Goal: Task Accomplishment & Management: Manage account settings

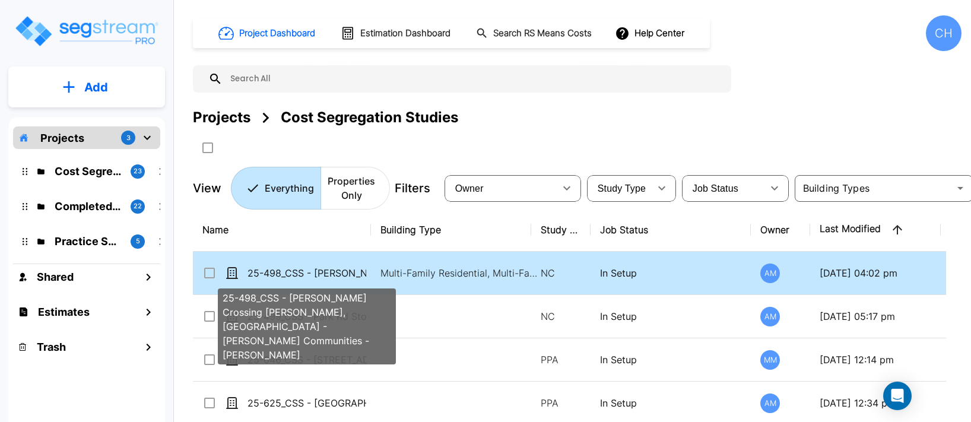
click at [312, 271] on p "25-498_CSS - [PERSON_NAME] Crossing [PERSON_NAME], [GEOGRAPHIC_DATA] - [PERSON_…" at bounding box center [306, 273] width 119 height 14
checkbox input "true"
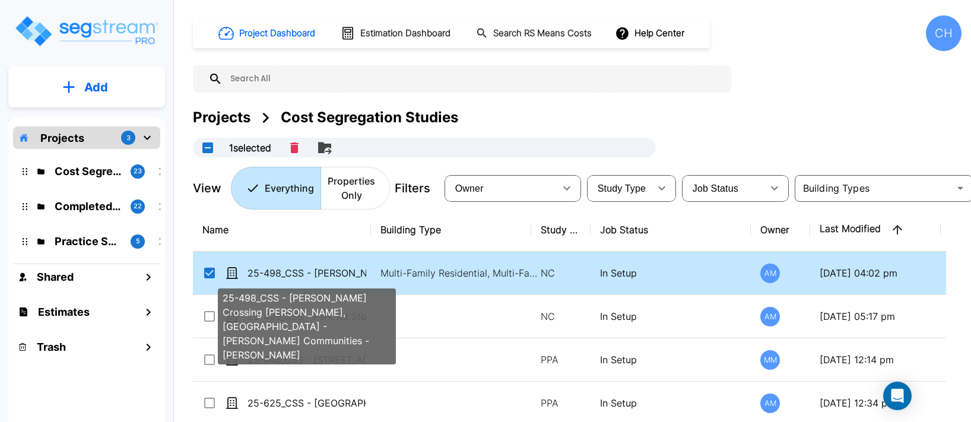
click at [312, 271] on p "25-498_CSS - [PERSON_NAME] Crossing [PERSON_NAME], [GEOGRAPHIC_DATA] - [PERSON_…" at bounding box center [306, 273] width 119 height 14
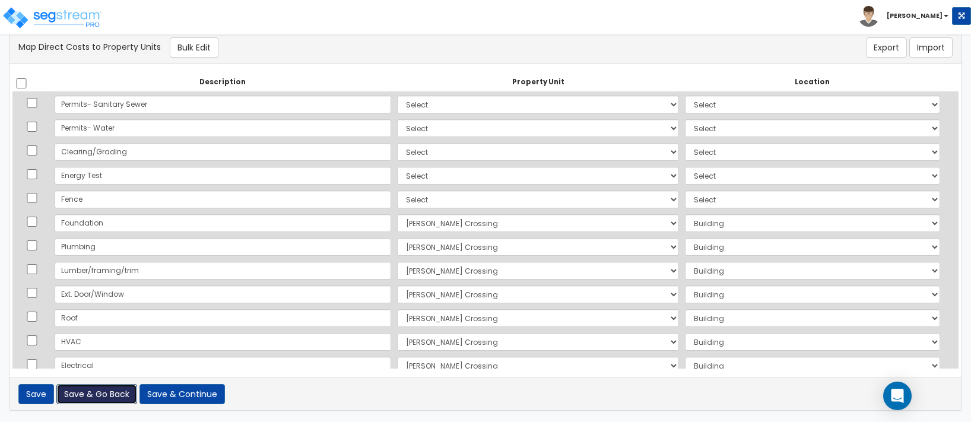
click at [97, 395] on button "Save & Go Back" at bounding box center [96, 394] width 81 height 20
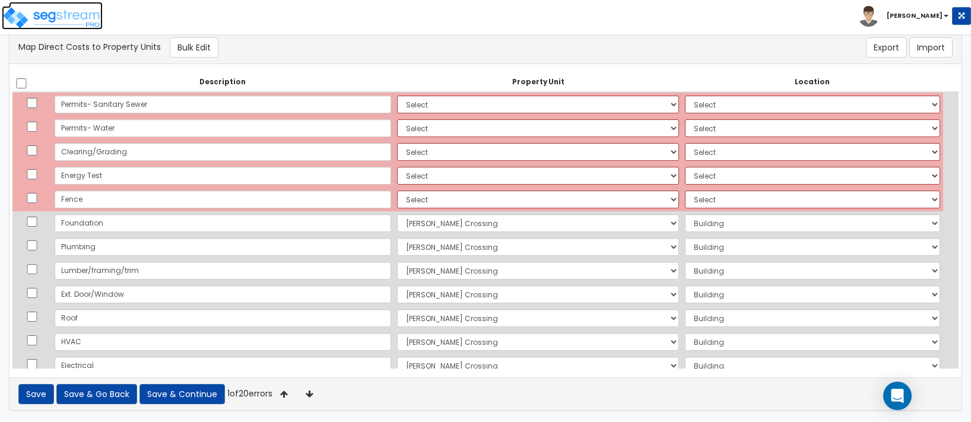
click at [71, 18] on img at bounding box center [52, 18] width 101 height 24
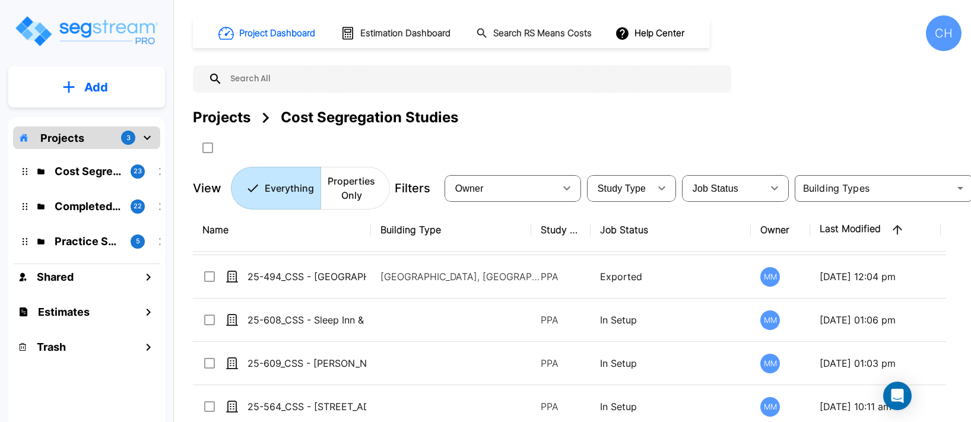
scroll to position [116, 0]
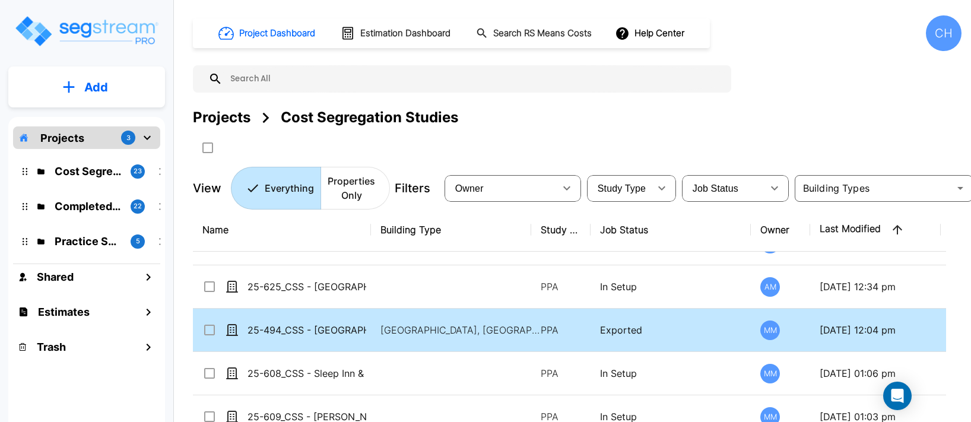
click at [211, 330] on input "select row 25-494_CSS - Hampton Inn Rockford, IL - MBTAC Financial Services LLC…" at bounding box center [208, 328] width 12 height 10
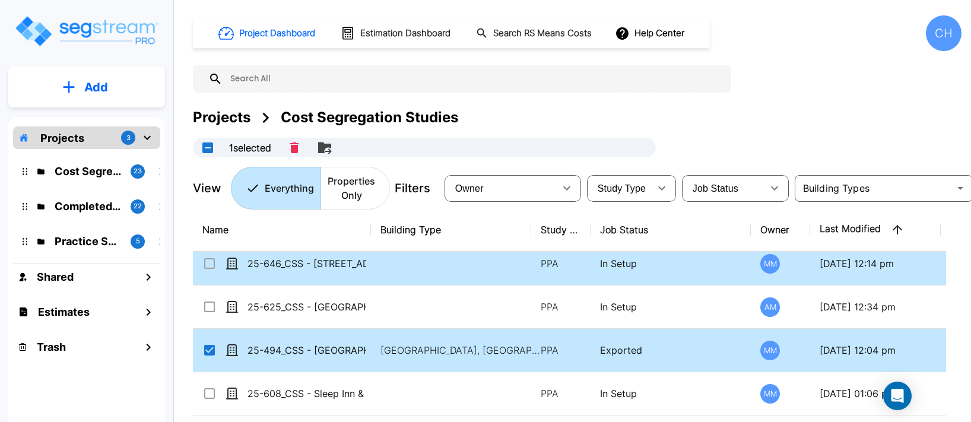
scroll to position [103, 0]
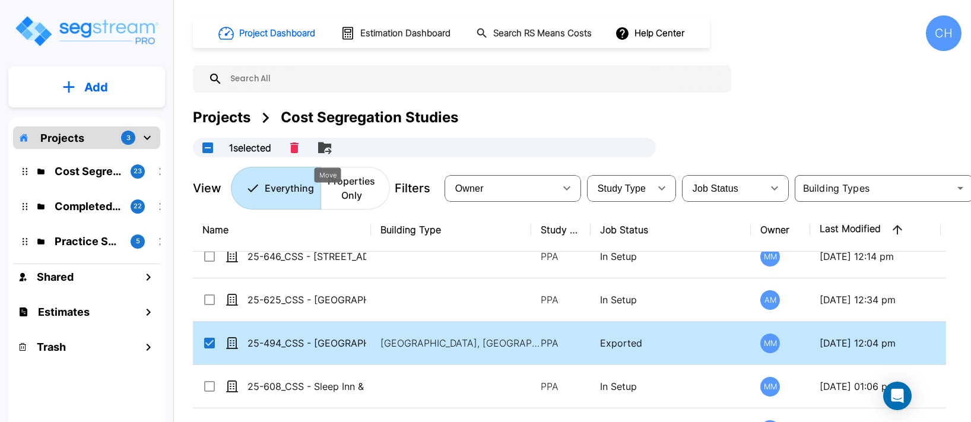
click at [325, 148] on icon "Move" at bounding box center [324, 147] width 13 height 11
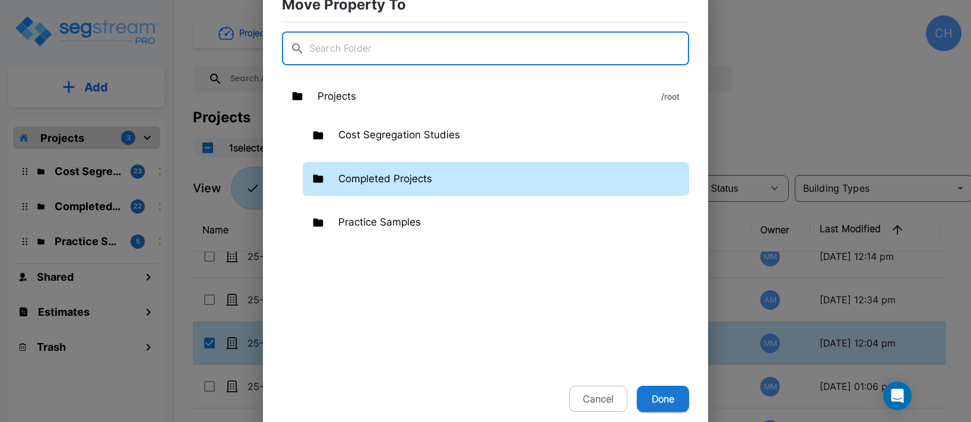
click at [391, 182] on p "Completed Projects" at bounding box center [385, 178] width 94 height 15
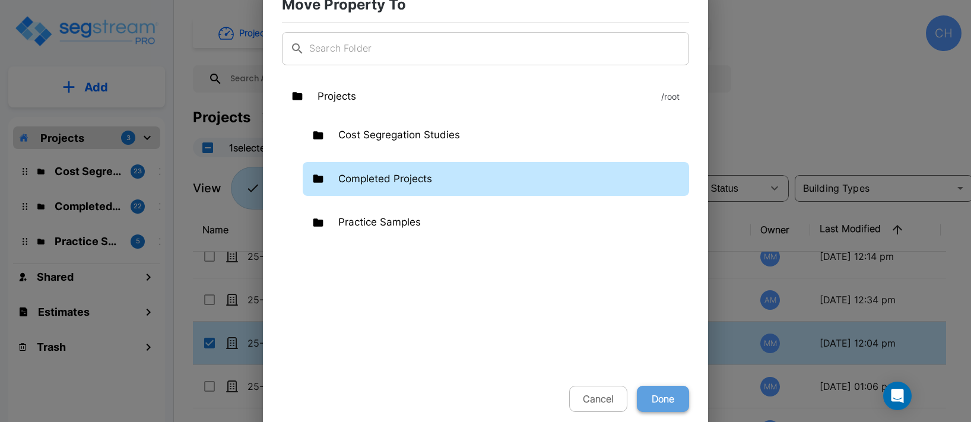
click at [664, 404] on button "Done" at bounding box center [663, 399] width 52 height 26
checkbox input "false"
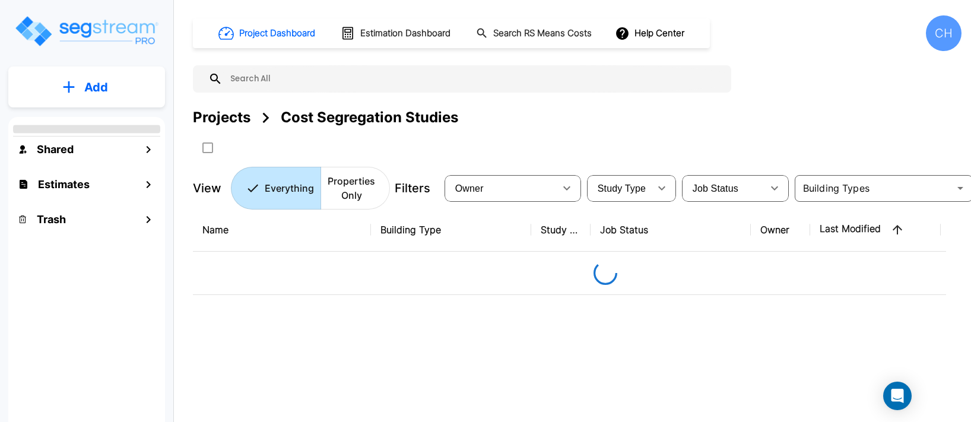
scroll to position [0, 0]
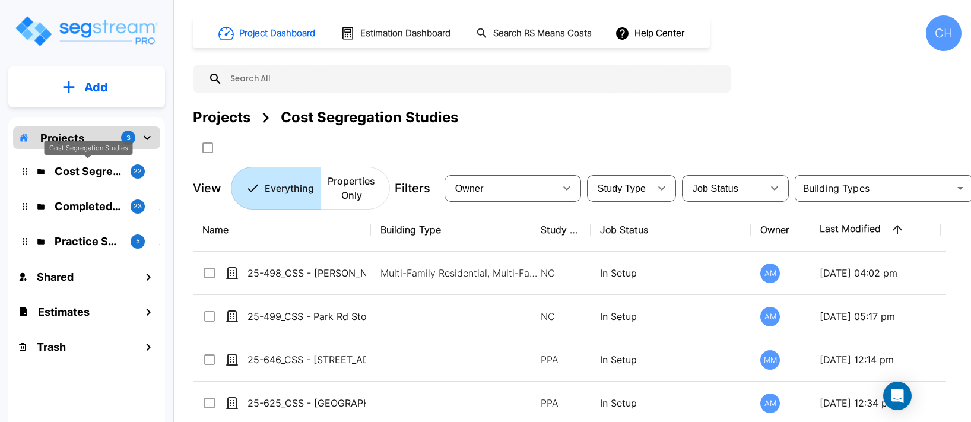
click at [93, 174] on p "Cost Segregation Studies" at bounding box center [88, 171] width 66 height 16
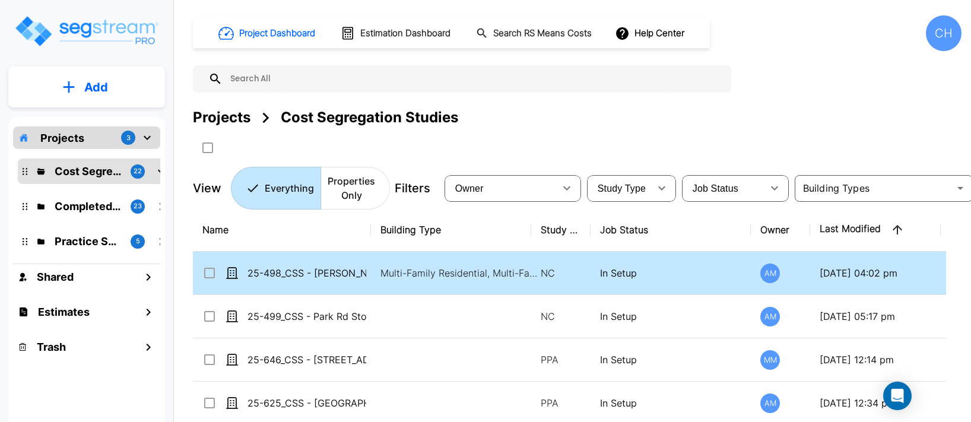
click at [210, 275] on input "select row 25-498_CSS - Sara Crossing Powell, OH - Wilcox Communities - Scott G…" at bounding box center [208, 271] width 12 height 10
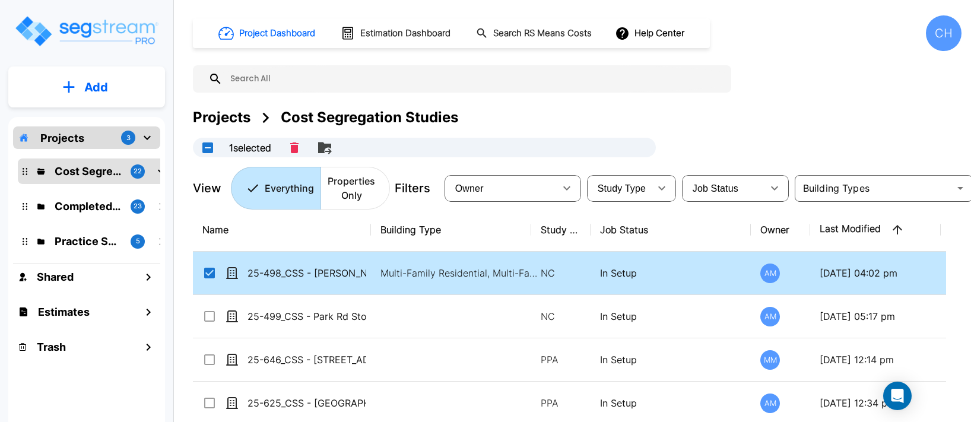
drag, startPoint x: 211, startPoint y: 273, endPoint x: 211, endPoint y: 236, distance: 37.4
click at [211, 273] on input "select row 25-498_CSS - Sara Crossing Powell, OH - Wilcox Communities - Scott G…" at bounding box center [208, 271] width 12 height 10
checkbox input "false"
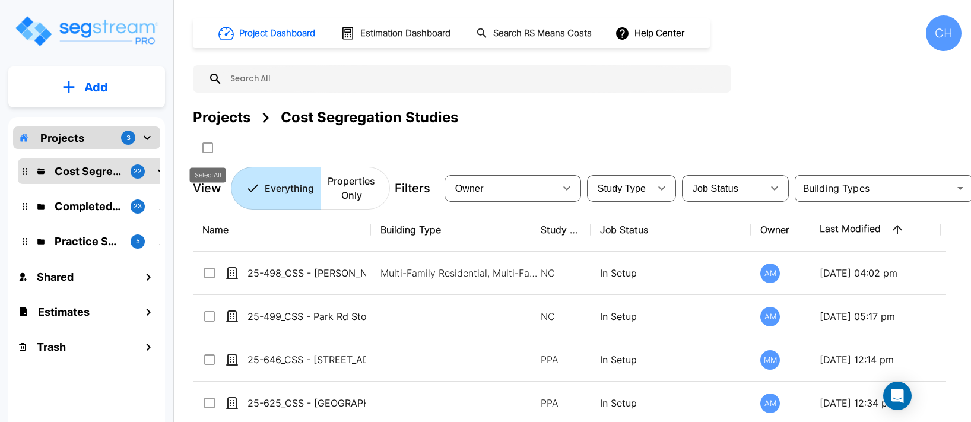
click at [208, 149] on input "select all folders" at bounding box center [207, 146] width 12 height 10
checkbox input "true"
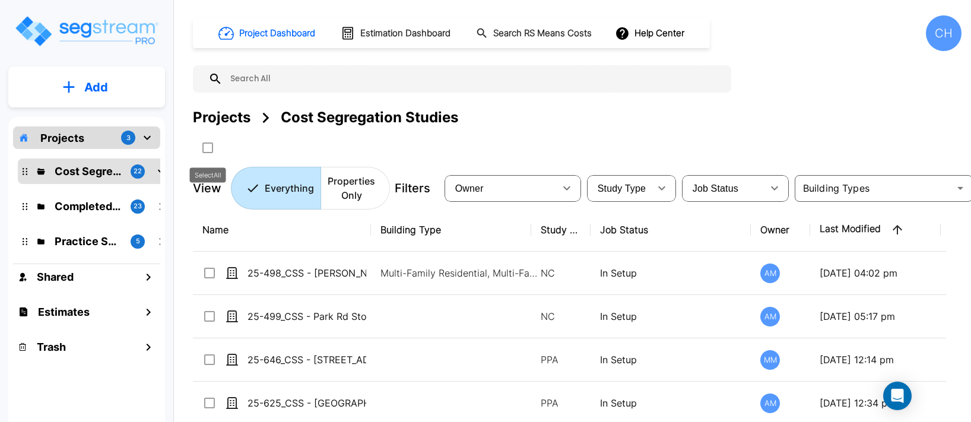
checkbox input "true"
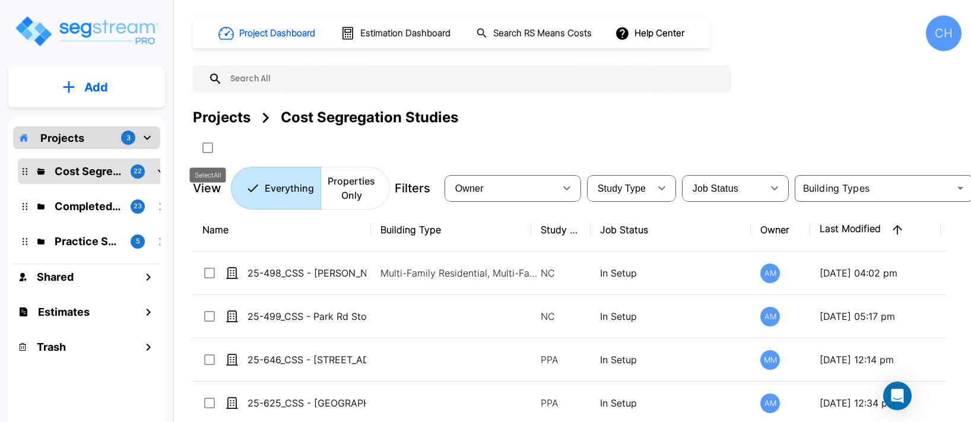
checkbox input "true"
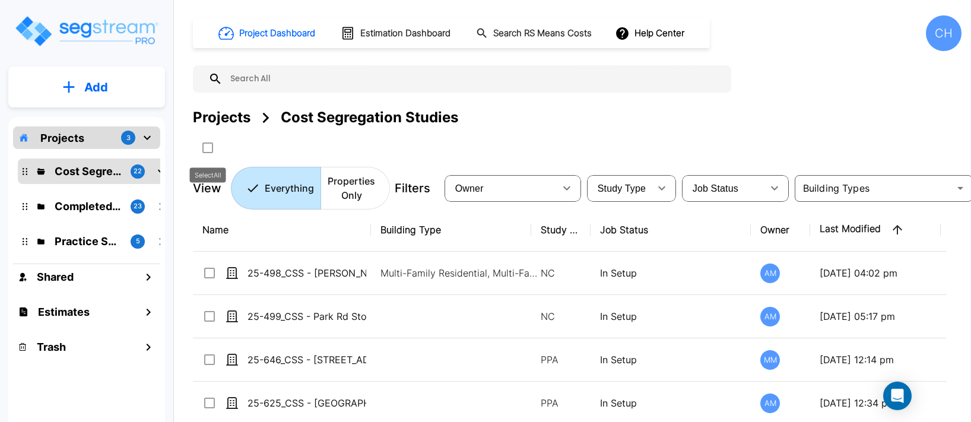
checkbox input "true"
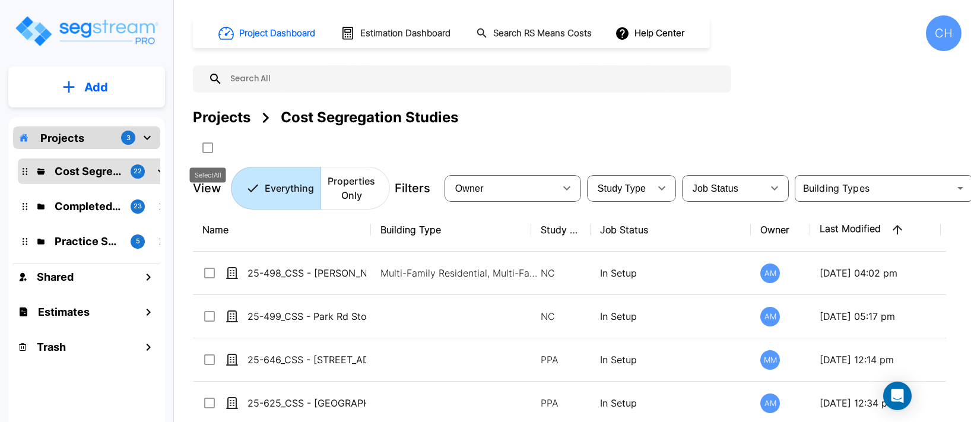
checkbox input "true"
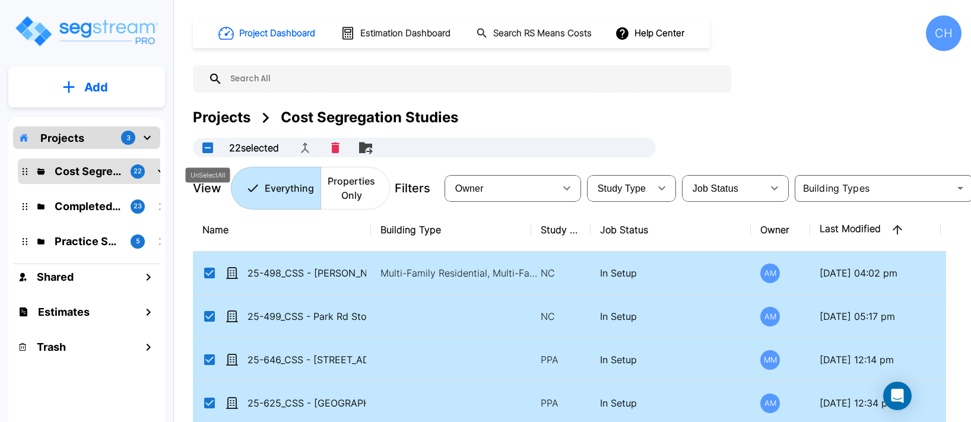
click at [208, 149] on button "UnSelectAll" at bounding box center [208, 148] width 24 height 24
checkbox input "false"
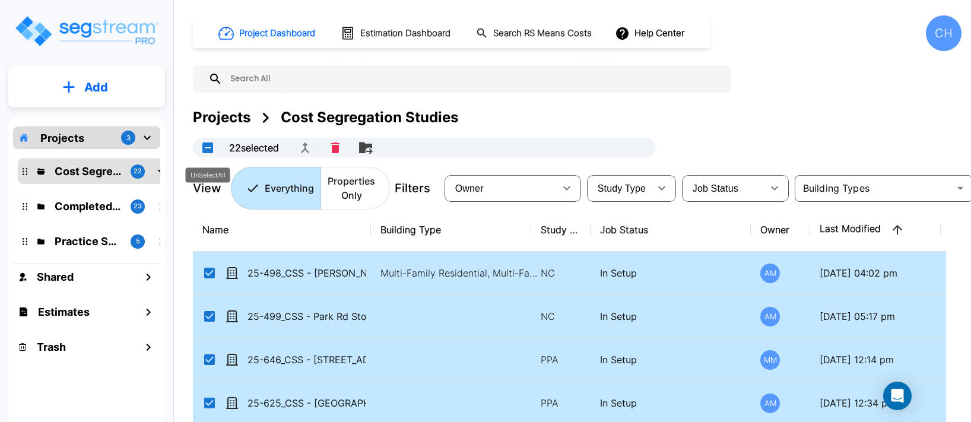
checkbox input "false"
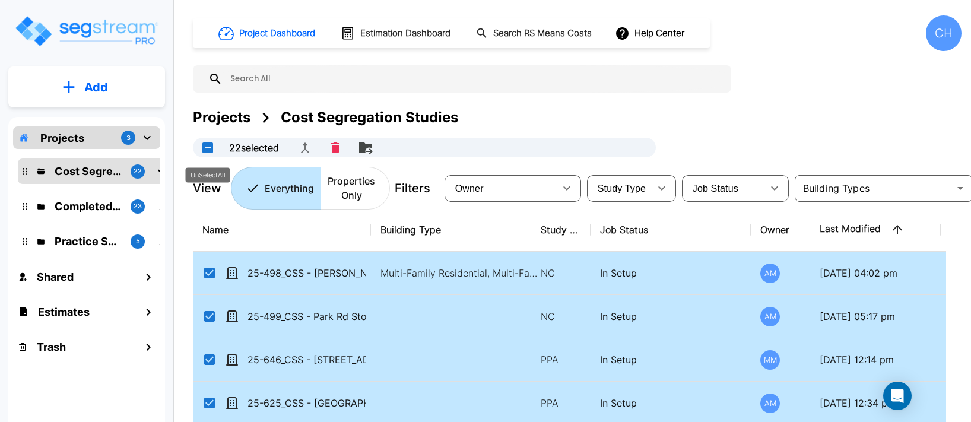
checkbox input "false"
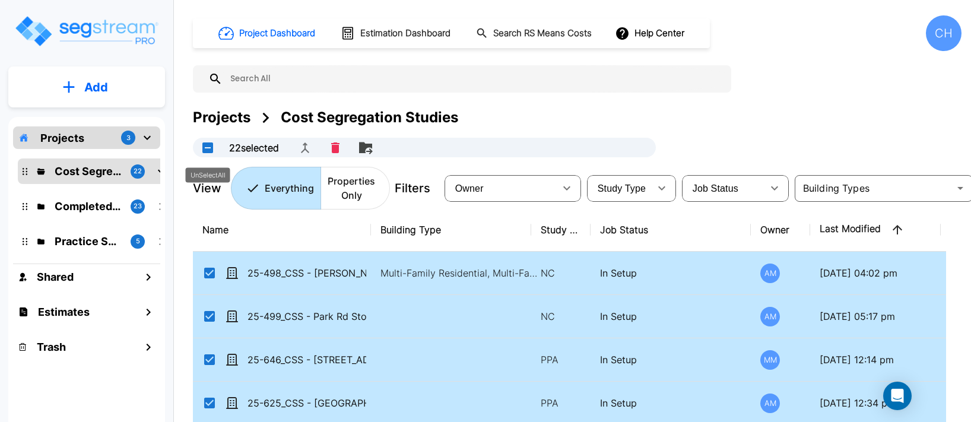
checkbox input "false"
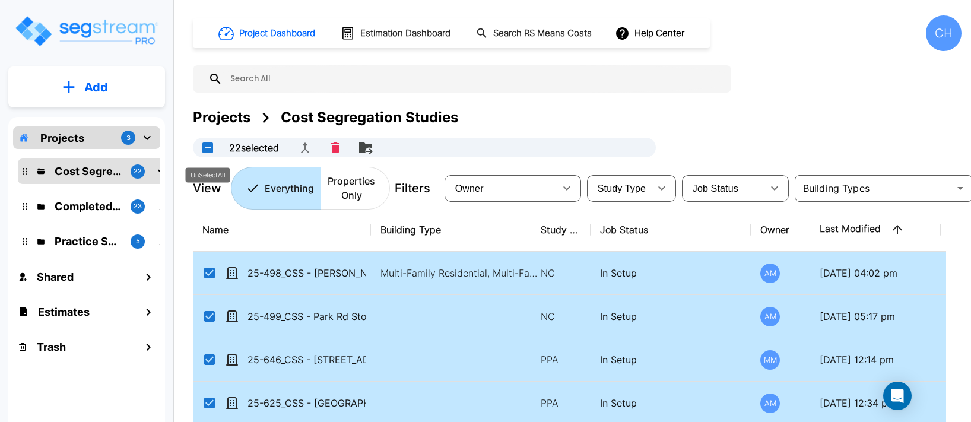
checkbox input "false"
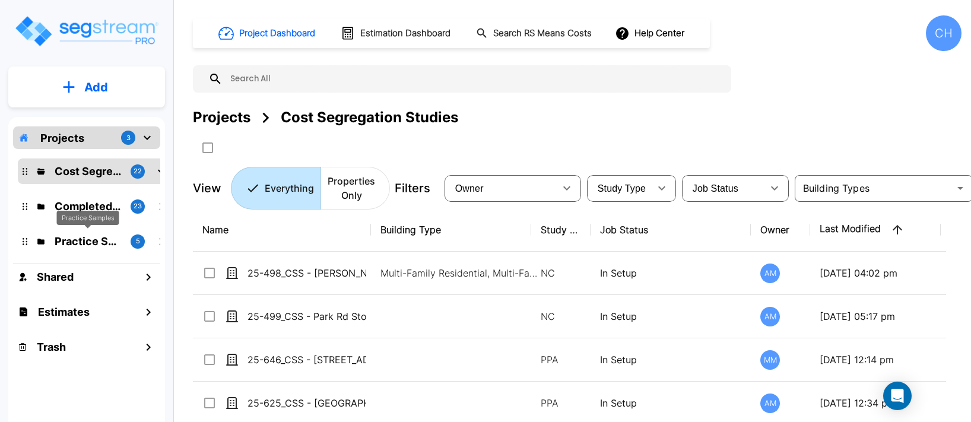
click at [112, 244] on p "Practice Samples" at bounding box center [88, 241] width 66 height 16
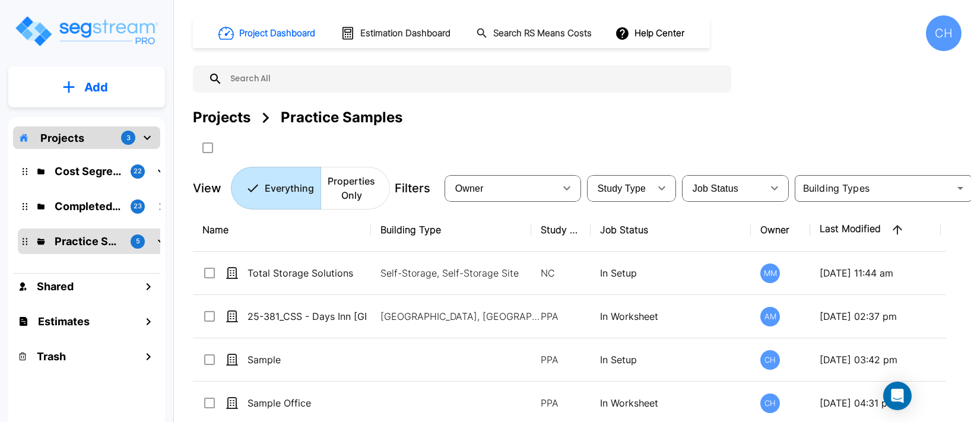
click at [62, 144] on p "Projects" at bounding box center [62, 138] width 44 height 16
